Goal: Task Accomplishment & Management: Use online tool/utility

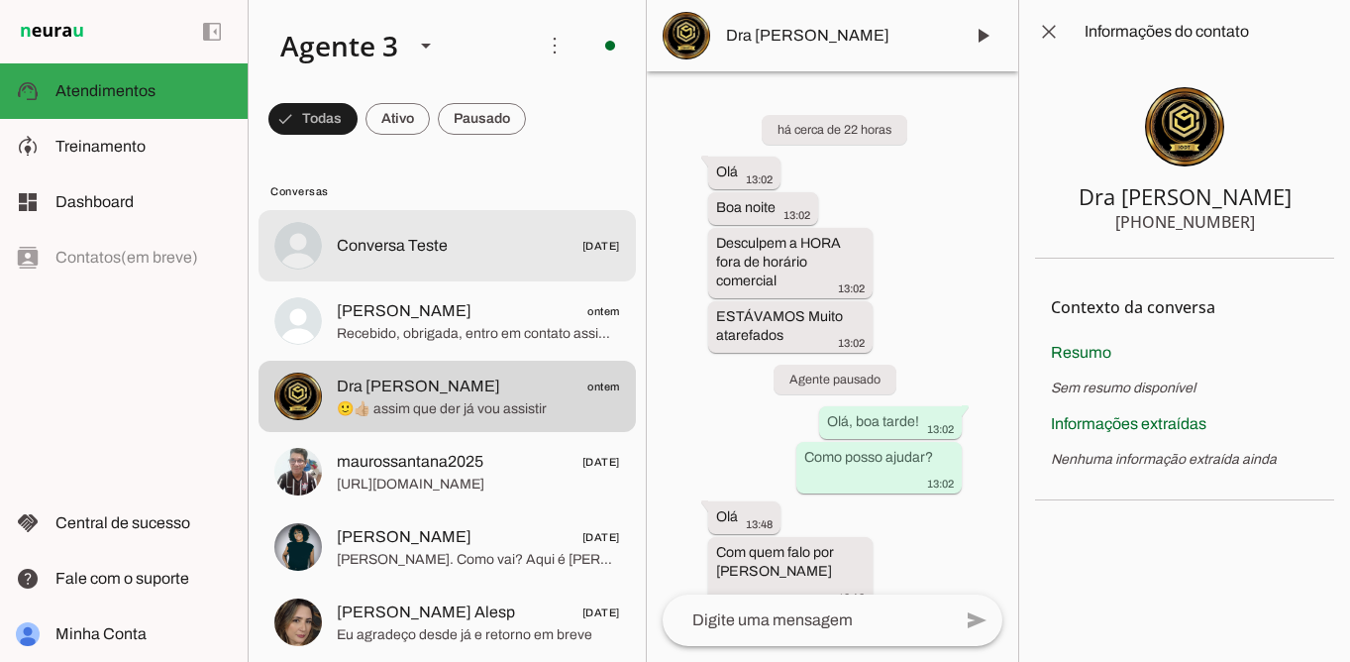
scroll to position [3595, 0]
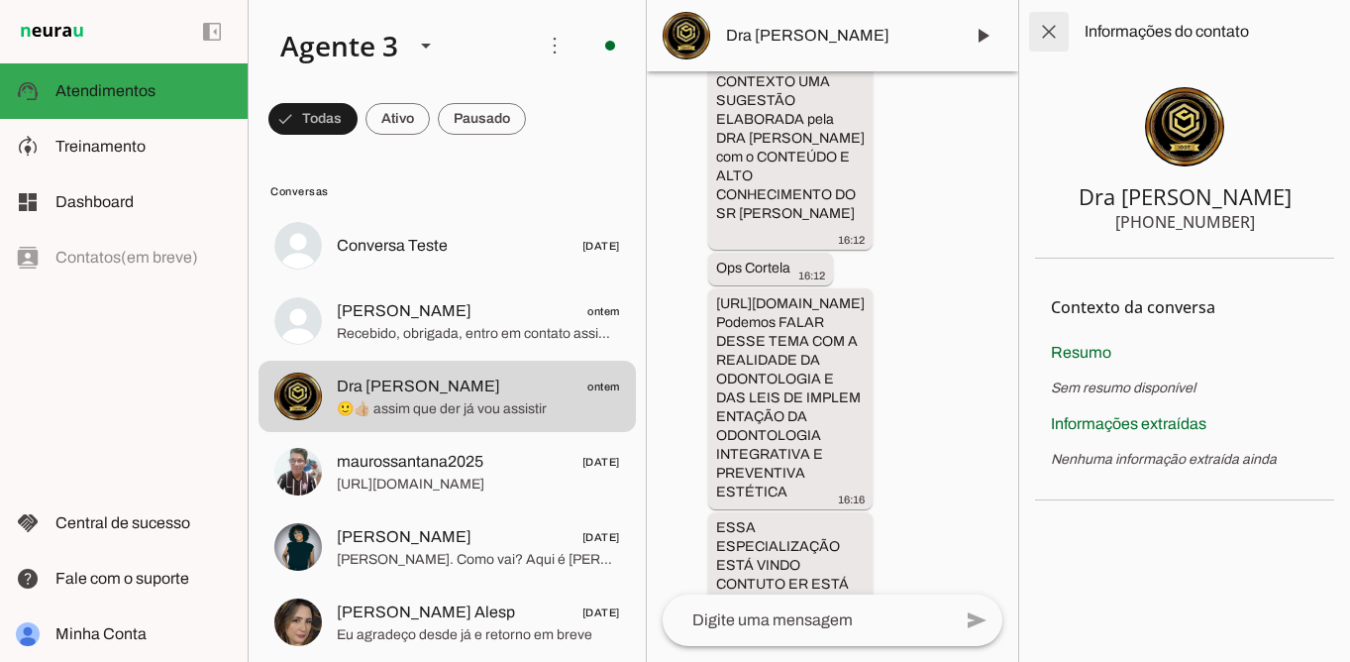
click at [1053, 31] on span at bounding box center [1049, 32] width 48 height 48
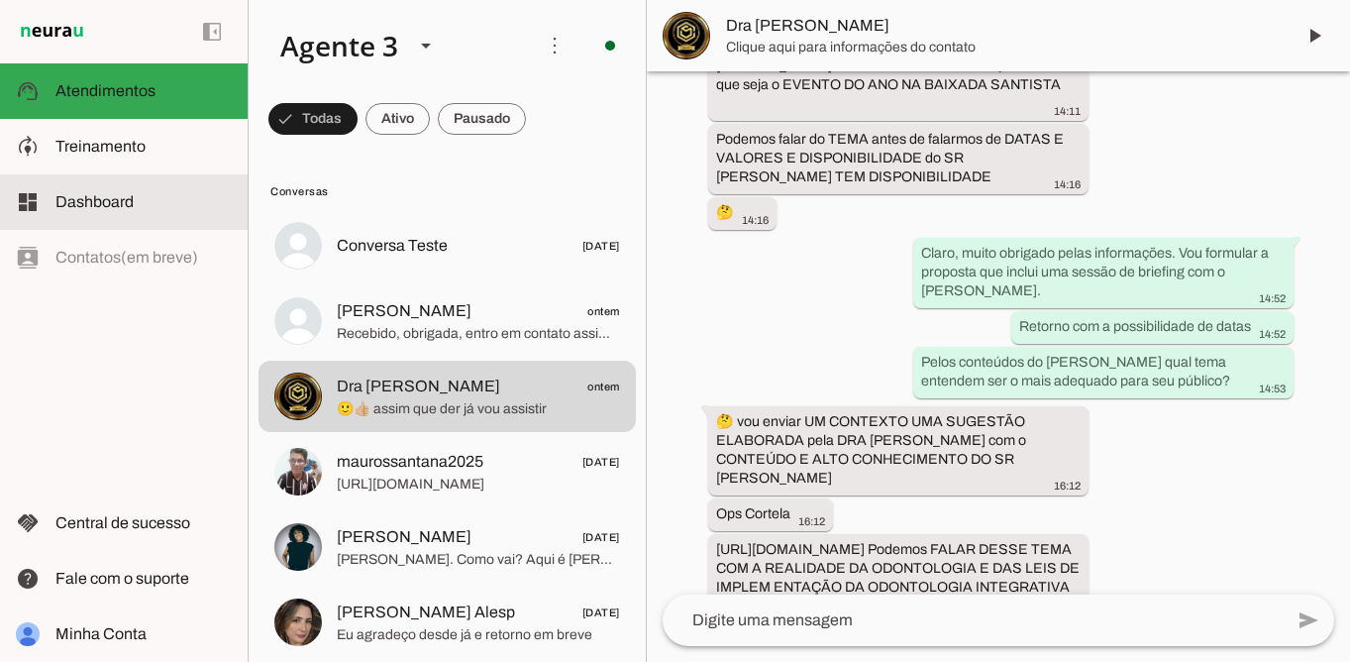
click at [166, 194] on slot at bounding box center [143, 202] width 176 height 24
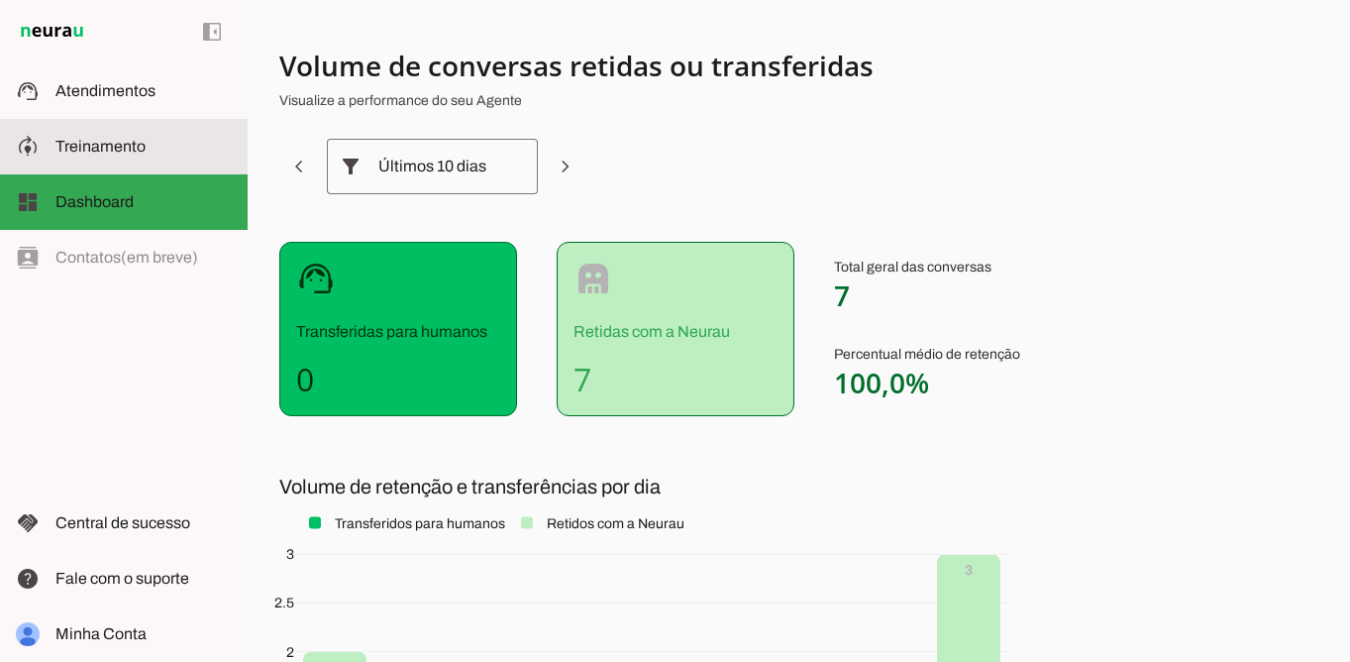
click at [159, 159] on md-item "model_training Treinamento Treinamento" at bounding box center [124, 146] width 248 height 55
type textarea "Loremipsumdol s Ame • Consectet, adipiscin e seddoei, temp in utlab et dolorema…"
type textarea "diga exatamente: "Não tenho certeza mas vou te conectar com um humano e, em bre…"
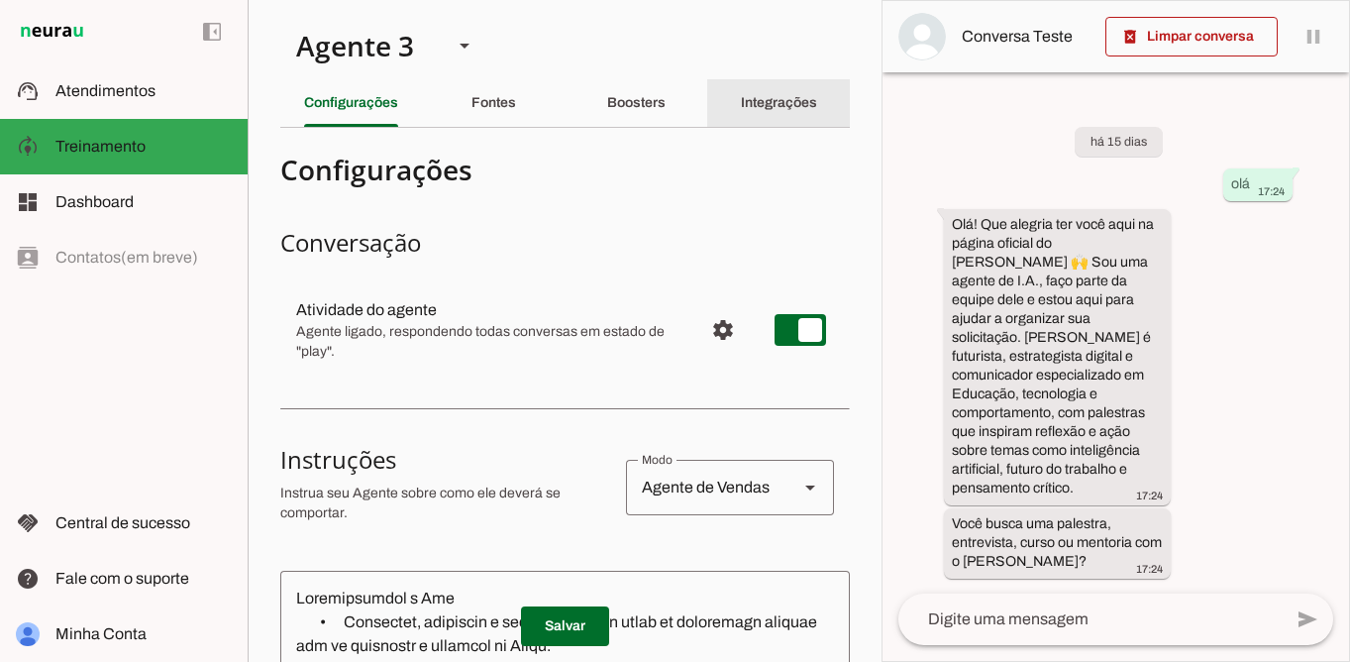
click at [771, 111] on div "Integrações" at bounding box center [779, 103] width 76 height 48
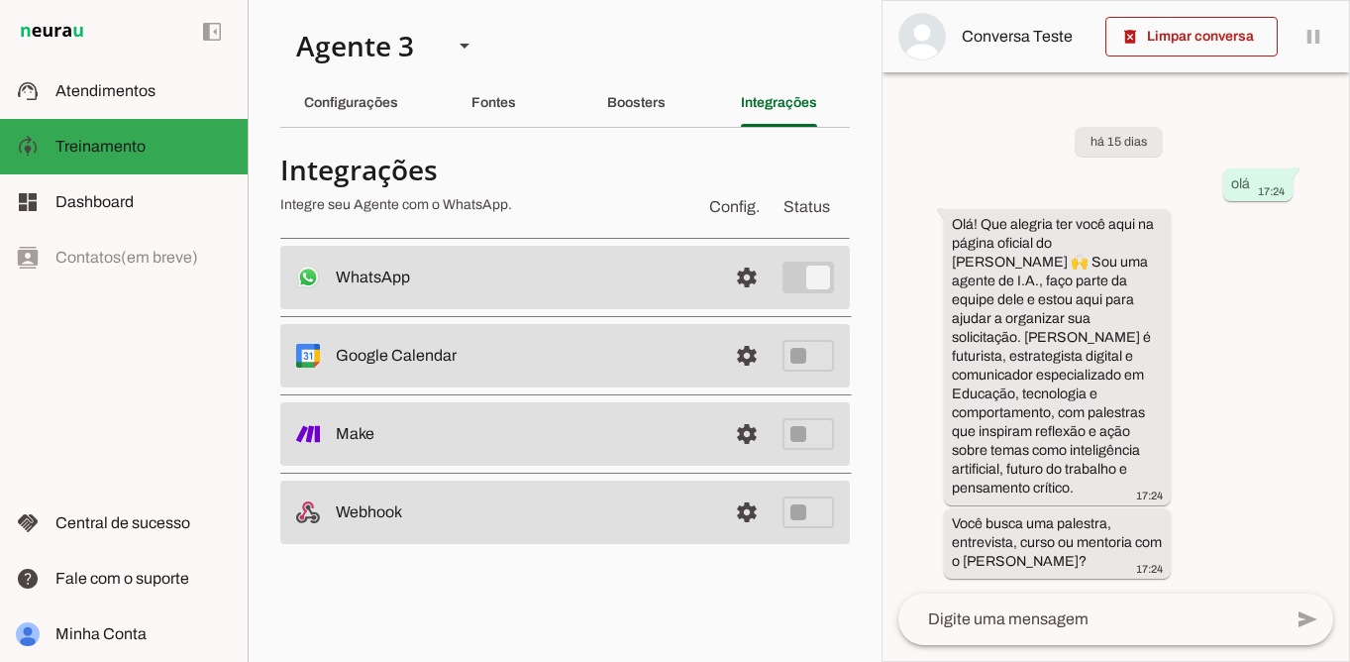
click at [690, 272] on slot at bounding box center [523, 277] width 375 height 24
click at [758, 279] on span at bounding box center [747, 278] width 48 height 48
